Goal: Transaction & Acquisition: Subscribe to service/newsletter

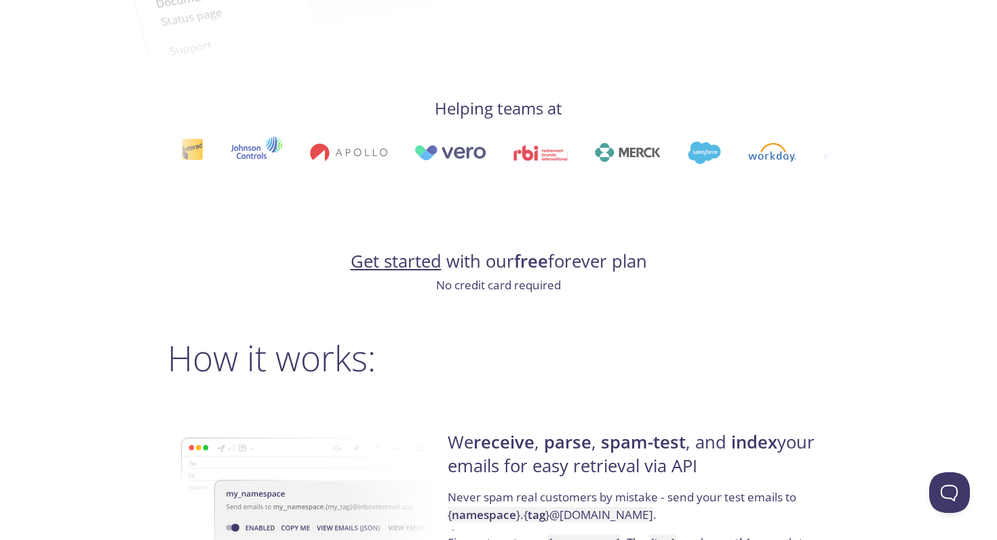
scroll to position [683, 0]
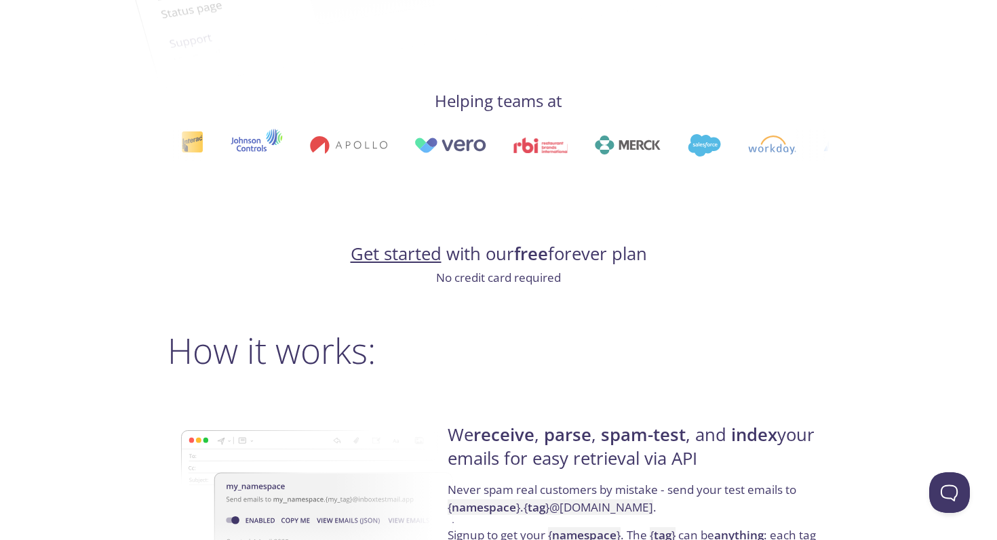
click at [422, 264] on link "Get started" at bounding box center [396, 254] width 91 height 24
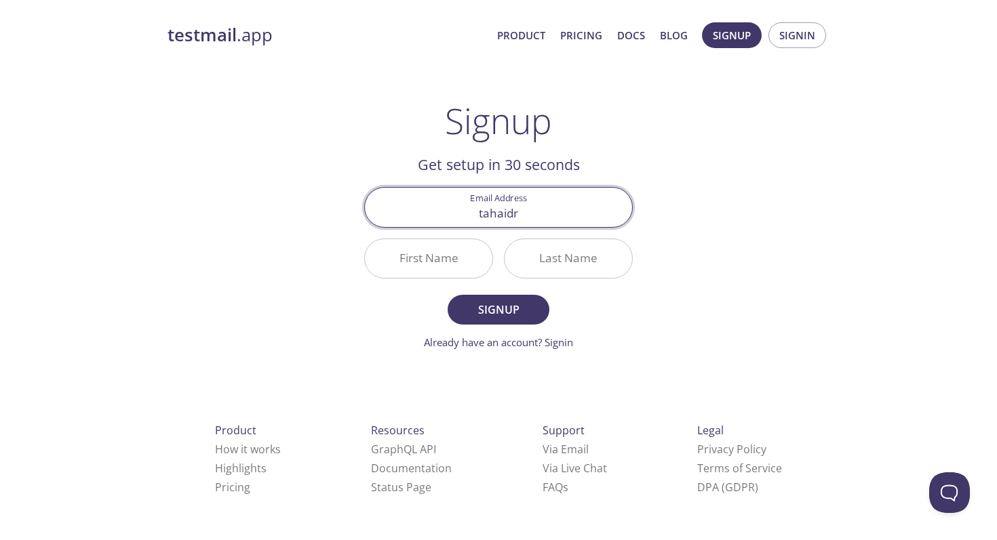
type input "tahaidrisslespro2003@gmail.com"
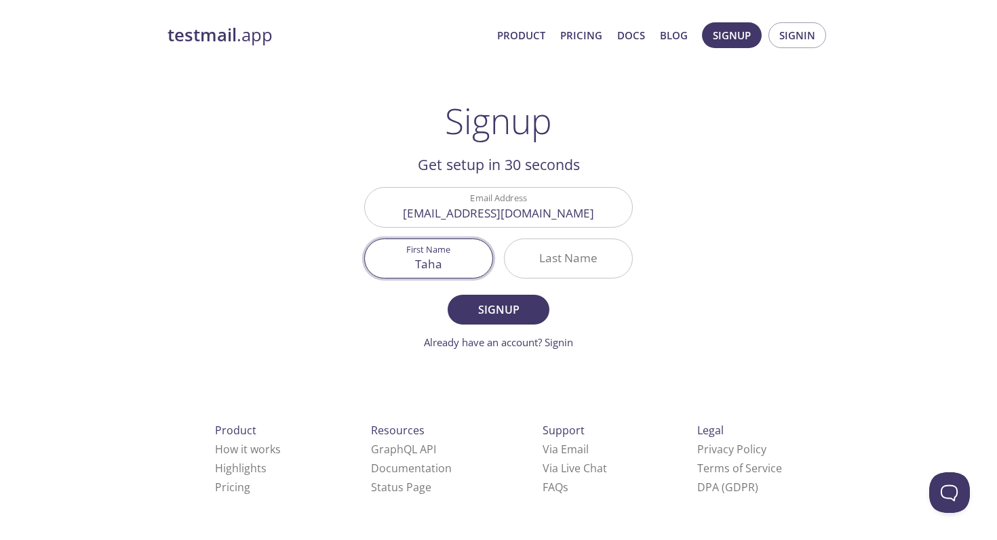
type input "Taha"
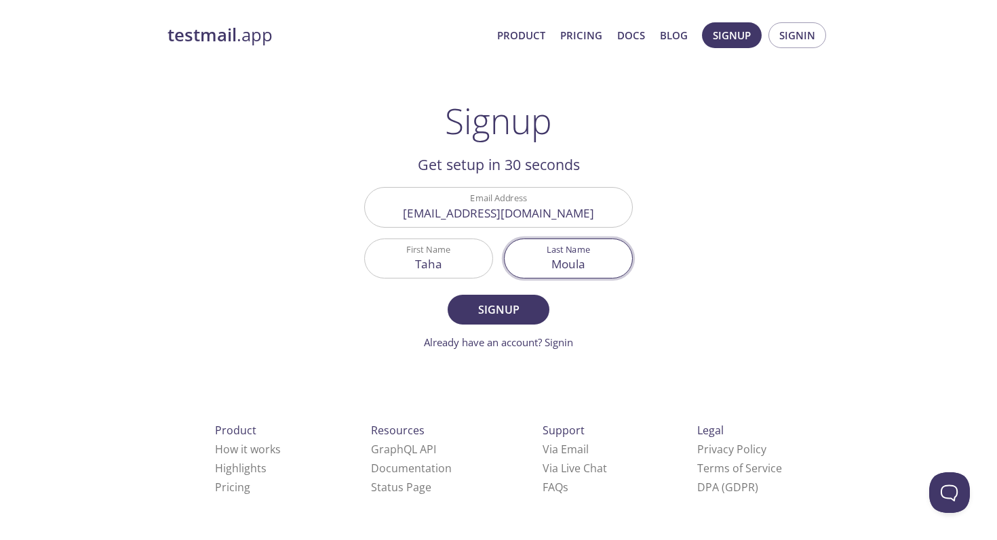
type input "Moula"
click at [447, 295] on button "Signup" at bounding box center [498, 310] width 102 height 30
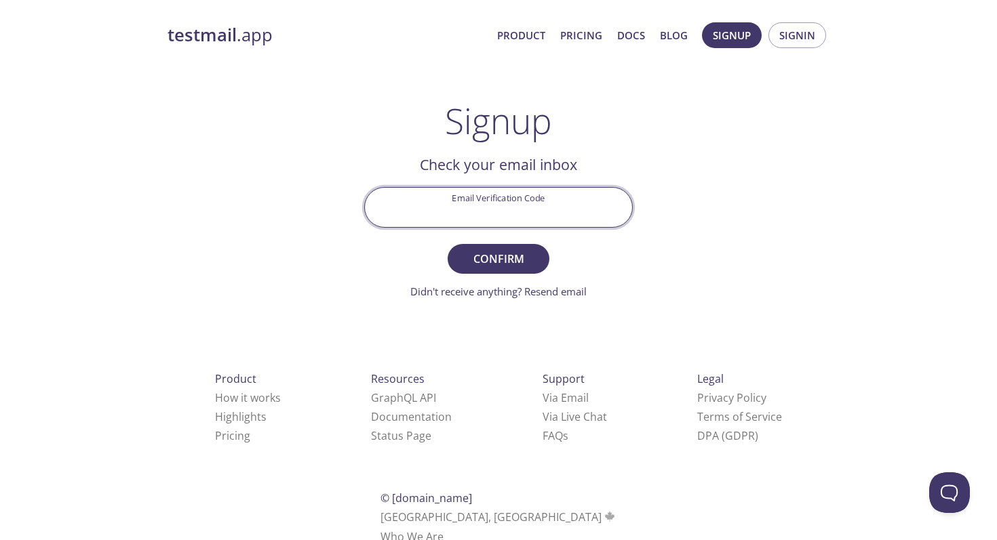
click at [519, 219] on input "Email Verification Code" at bounding box center [498, 207] width 267 height 39
type input "F"
type input "R5KEBDG"
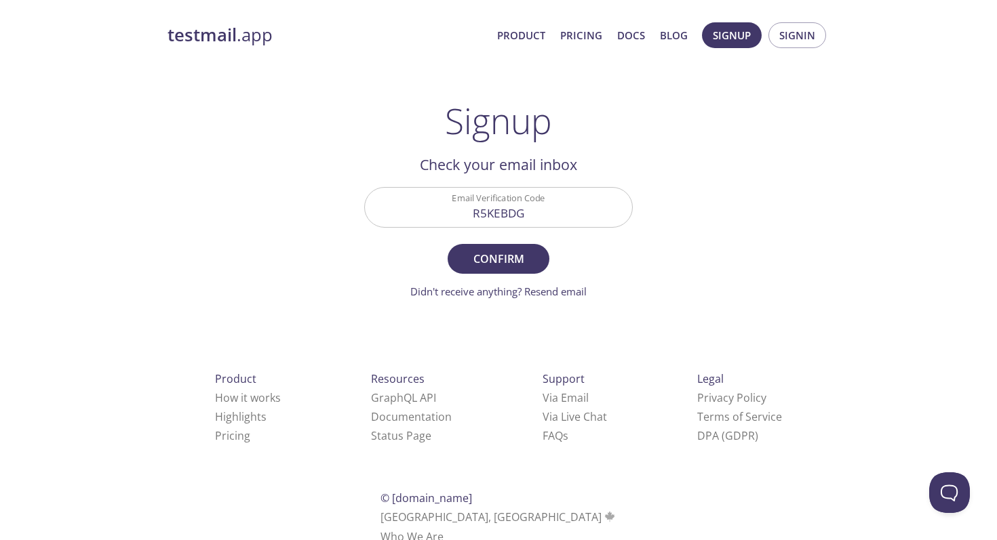
click at [498, 280] on form "Email Verification Code R5KEBDG Confirm Didn't receive anything? Resend email" at bounding box center [498, 243] width 268 height 112
click at [498, 255] on span "Confirm" at bounding box center [498, 259] width 72 height 19
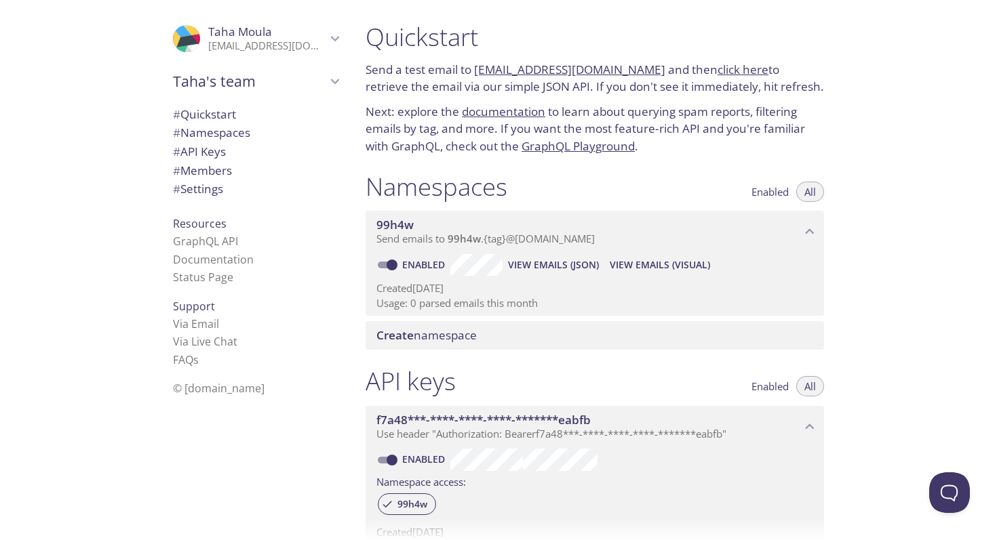
click at [249, 43] on p "[EMAIL_ADDRESS][DOMAIN_NAME]" at bounding box center [267, 46] width 118 height 14
click at [772, 201] on button "Enabled" at bounding box center [770, 192] width 54 height 20
click at [776, 374] on div "Enabled All" at bounding box center [783, 381] width 81 height 31
click at [776, 386] on span "Enabled" at bounding box center [769, 386] width 37 height 0
click at [820, 117] on p "Next: explore the documentation to learn about querying spam reports, filtering…" at bounding box center [594, 129] width 458 height 52
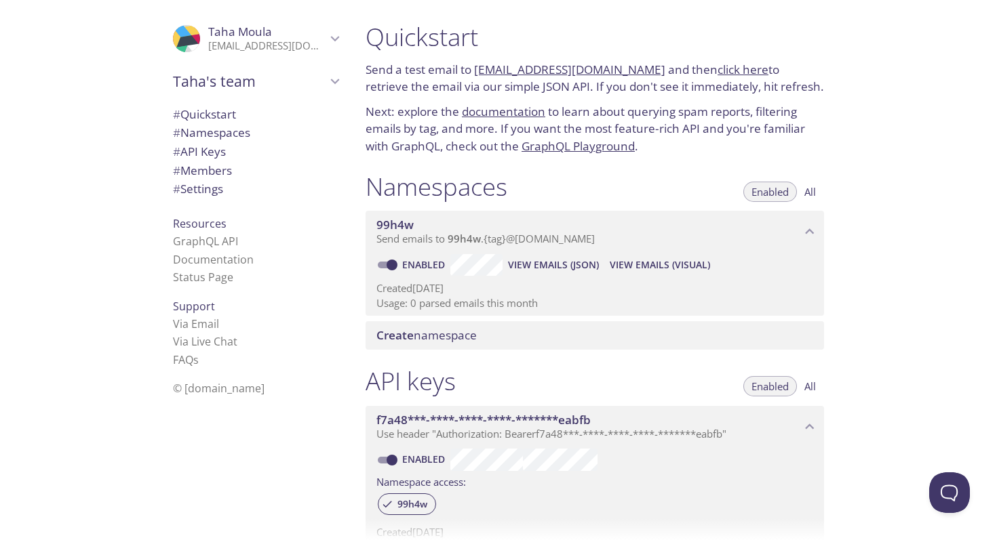
click at [218, 391] on span "© [DOMAIN_NAME]" at bounding box center [219, 388] width 92 height 15
click at [183, 52] on icon "Taha Moula" at bounding box center [178, 60] width 19 height 31
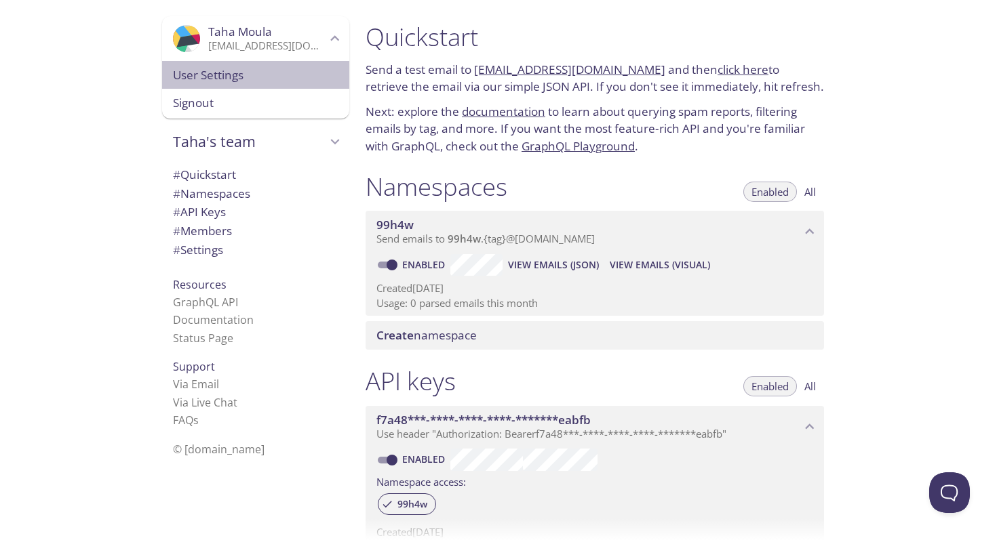
click at [197, 80] on span "User Settings" at bounding box center [255, 75] width 165 height 18
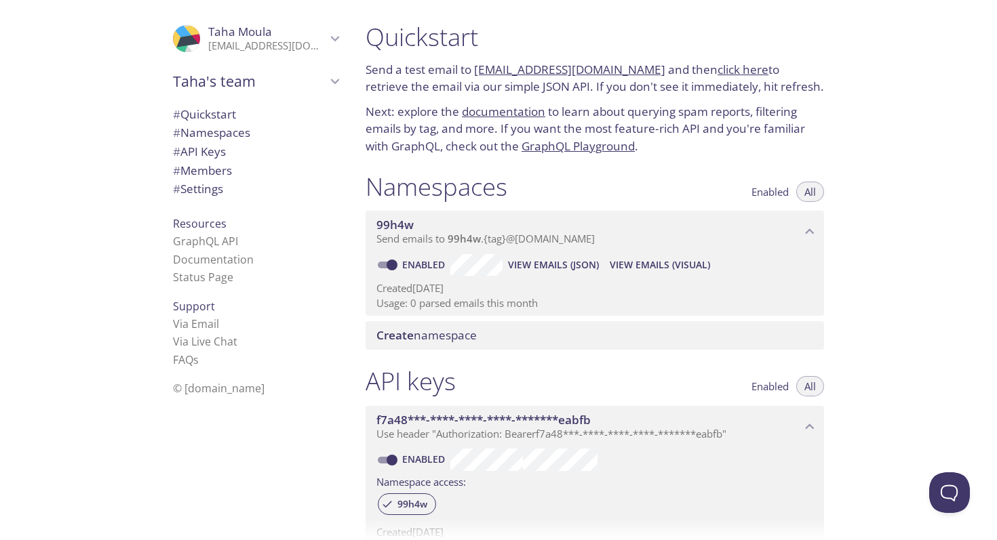
click at [728, 75] on link "click here" at bounding box center [742, 70] width 51 height 16
